Goal: Find specific page/section: Find specific page/section

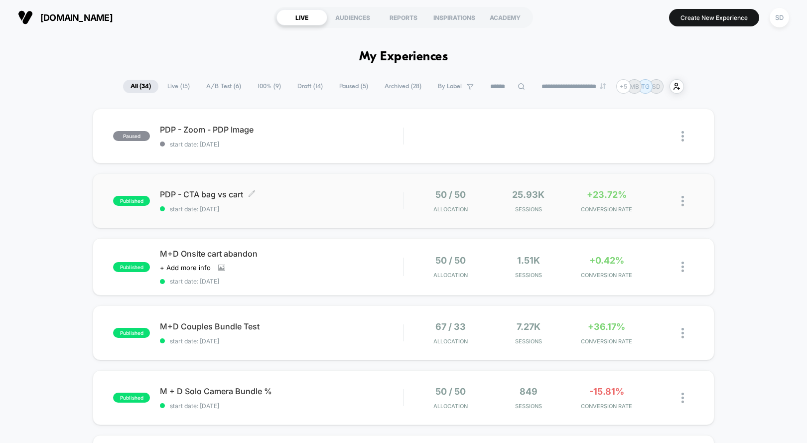
click at [216, 195] on span "PDP - CTA bag vs cart Click to edit experience details" at bounding box center [281, 194] width 243 height 10
click at [215, 90] on span "A/B Test ( 6 )" at bounding box center [224, 86] width 50 height 13
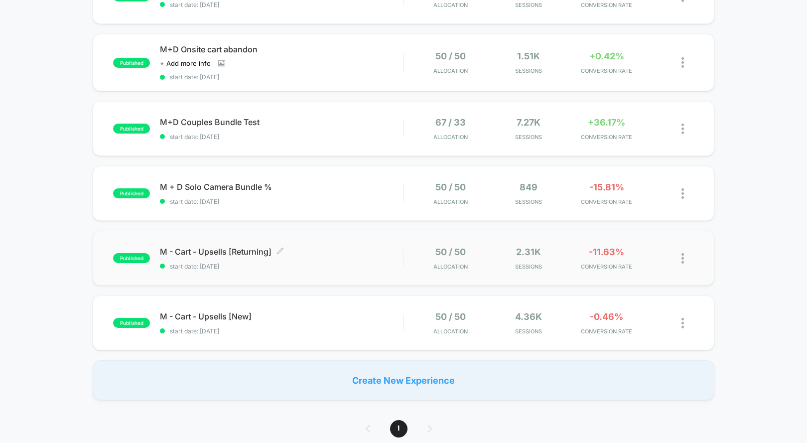
scroll to position [164, 0]
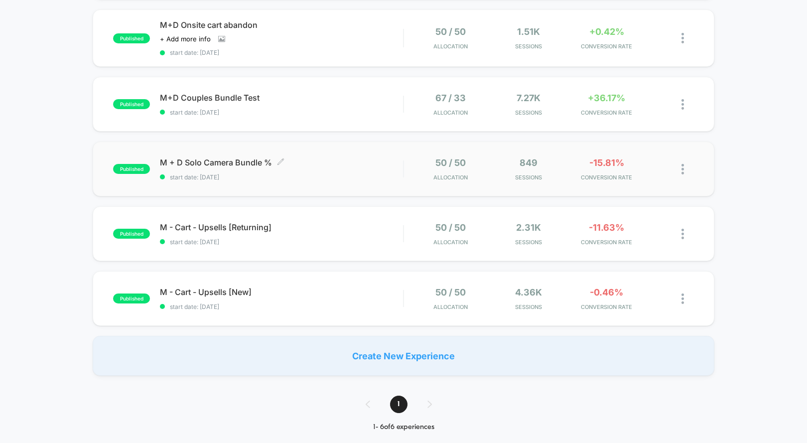
click at [210, 161] on span "M + D Solo Camera Bundle % Click to edit experience details" at bounding box center [281, 162] width 243 height 10
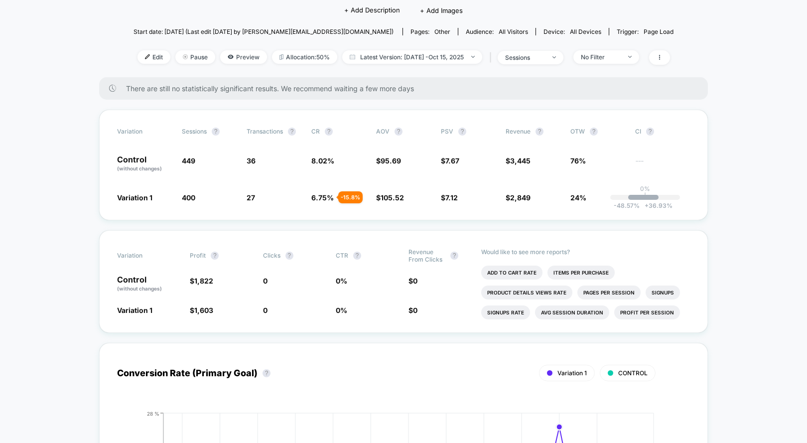
scroll to position [129, 0]
